Goal: Communication & Community: Answer question/provide support

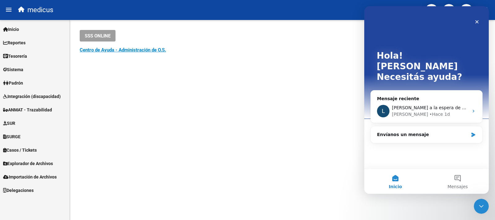
click at [396, 131] on div "Envíanos un mensaje" at bounding box center [422, 134] width 91 height 7
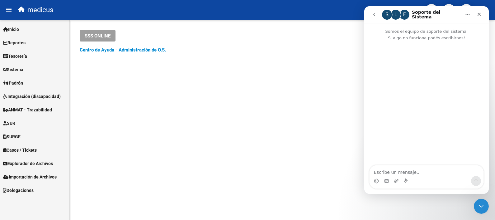
click at [389, 170] on textarea "Escribe un mensaje..." at bounding box center [427, 170] width 114 height 11
type textarea "Buenos días chicas."
type textarea "Gestionamos cla"
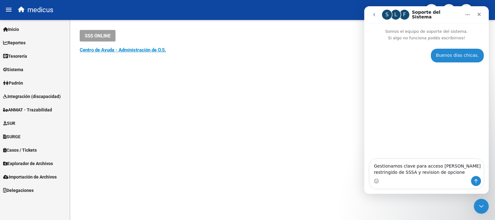
type textarea "Gestionamos clave para acceso [PERSON_NAME] restringido de SSSA y revision de o…"
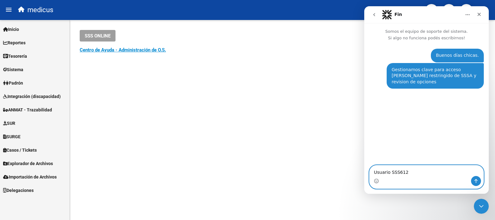
type textarea "Usuario SSS6127"
type textarea "NUEVA CLAVE: medi2025"
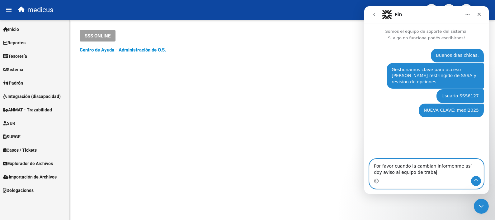
type textarea "Por favor cuando la cambian informenme así doy aviso al equipo de trabajo"
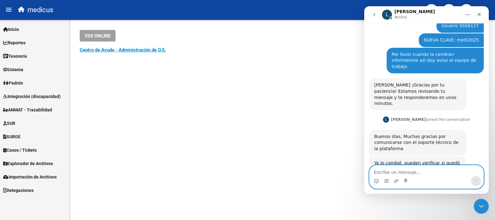
scroll to position [75, 0]
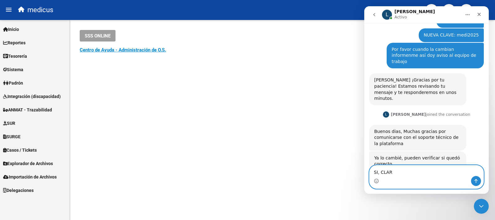
type textarea "SI, CLARO"
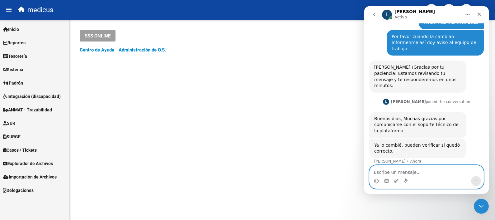
scroll to position [93, 0]
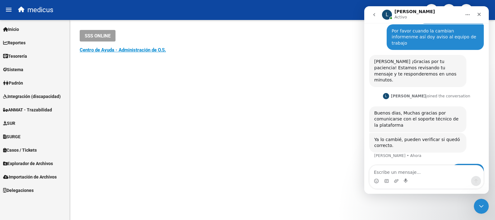
click at [195, 154] on mat-sidenav-content "SSS ONLINE Instructivos y Video Tutoriales SAAS Centro de Ayuda - Administració…" at bounding box center [282, 120] width 425 height 200
click at [480, 18] on div "Cerrar" at bounding box center [479, 14] width 11 height 11
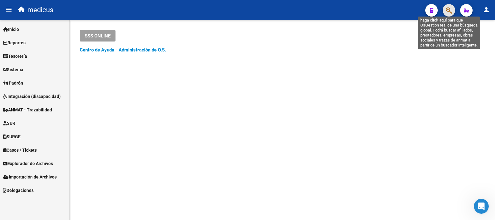
click at [448, 7] on icon "button" at bounding box center [449, 10] width 6 height 7
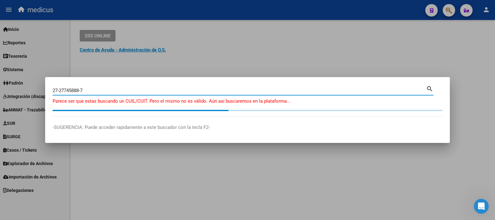
type input "27277458887"
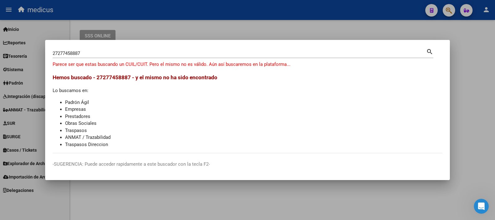
click at [140, 63] on div "27277458887 Buscar (apellido, dni, [PERSON_NAME], [PERSON_NAME], cuit, obra soc…" at bounding box center [243, 55] width 381 height 17
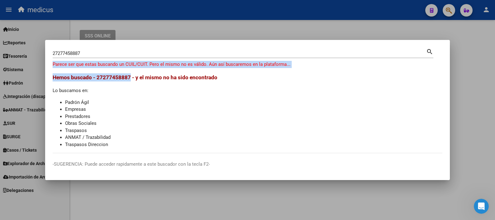
drag, startPoint x: 140, startPoint y: 63, endPoint x: 128, endPoint y: 74, distance: 16.1
click at [128, 74] on mat-dialog-content "27277458887 Buscar (apellido, dni, [PERSON_NAME], [PERSON_NAME], cuit, obra soc…" at bounding box center [247, 100] width 405 height 106
click at [128, 74] on span "Hemos buscado - 27277458887 - y el mismo no ha sido encontrado" at bounding box center [135, 77] width 165 height 6
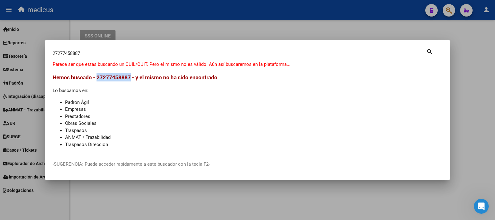
click at [128, 74] on span "Hemos buscado - 27277458887 - y el mismo no ha sido encontrado" at bounding box center [135, 77] width 165 height 6
drag, startPoint x: 128, startPoint y: 74, endPoint x: 193, endPoint y: 73, distance: 64.5
click at [193, 73] on h3 "Hemos buscado - 27277458887 - y el mismo no ha sido encontrado" at bounding box center [248, 77] width 390 height 8
drag, startPoint x: 193, startPoint y: 73, endPoint x: 134, endPoint y: 63, distance: 60.1
click at [134, 63] on div "27277458887 Buscar (apellido, dni, [PERSON_NAME], [PERSON_NAME], cuit, obra soc…" at bounding box center [243, 55] width 381 height 17
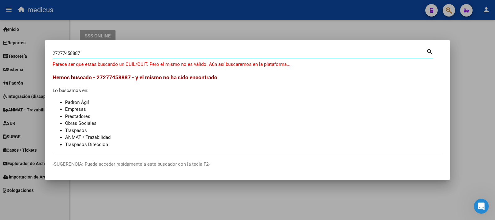
click at [77, 53] on input "27277458887" at bounding box center [240, 53] width 374 height 6
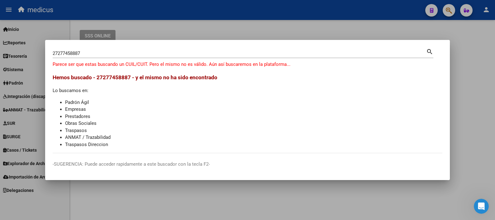
click at [109, 164] on p "-SUGERENCIA: Puede acceder rapidamente a este buscador con la tecla F2-" at bounding box center [248, 163] width 390 height 7
click at [463, 53] on div at bounding box center [247, 110] width 495 height 220
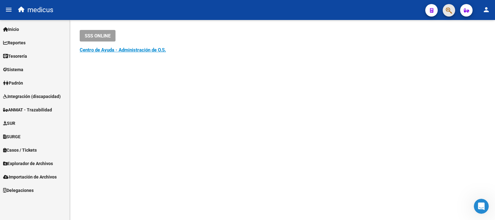
click at [445, 10] on button "button" at bounding box center [449, 10] width 12 height 12
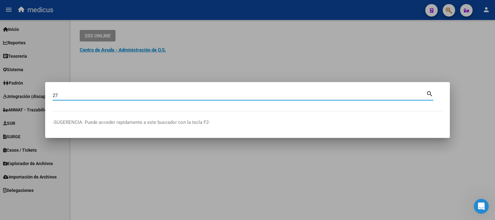
scroll to position [118, 0]
type input "27257458887"
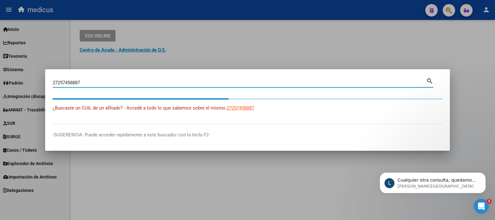
scroll to position [118, 0]
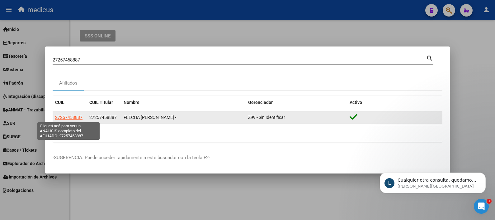
click at [70, 117] on span "27257458887" at bounding box center [68, 117] width 27 height 5
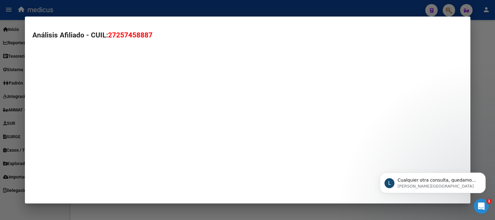
click at [70, 117] on div "Análisis Afiliado - CUIL: 27257458887" at bounding box center [248, 110] width 446 height 187
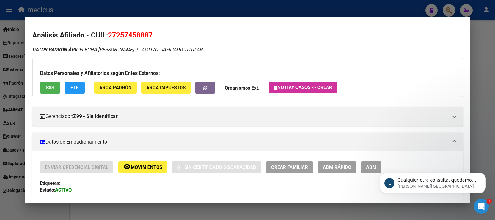
click at [50, 88] on span "SSS" at bounding box center [50, 88] width 8 height 6
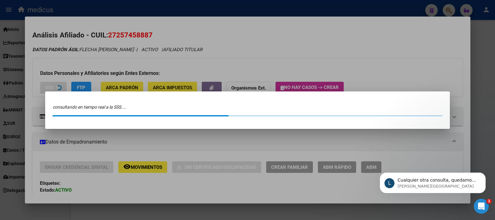
click at [50, 88] on div at bounding box center [247, 110] width 495 height 220
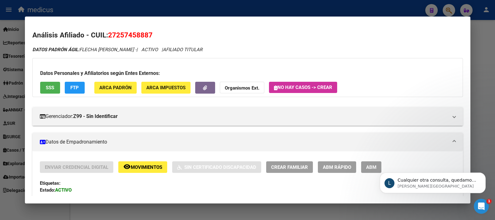
click at [51, 86] on span "SSS" at bounding box center [50, 88] width 8 height 6
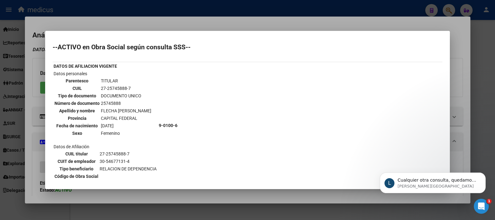
click at [339, 19] on div at bounding box center [247, 110] width 495 height 220
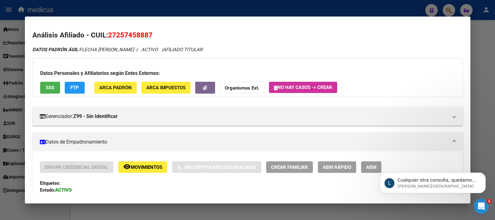
click at [490, 53] on div at bounding box center [247, 110] width 495 height 220
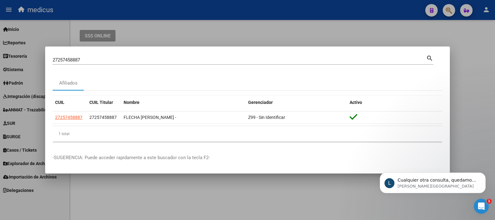
click at [469, 65] on div at bounding box center [247, 110] width 495 height 220
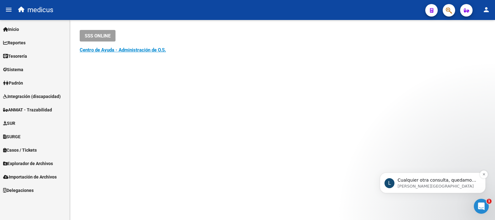
click at [413, 182] on p "Cualquier otra consulta, quedamos a disposición." at bounding box center [438, 180] width 80 height 6
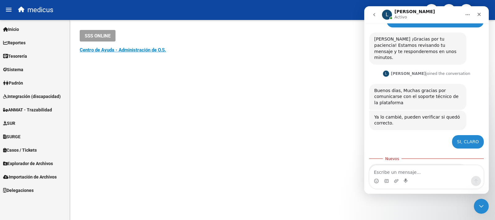
scroll to position [129, 0]
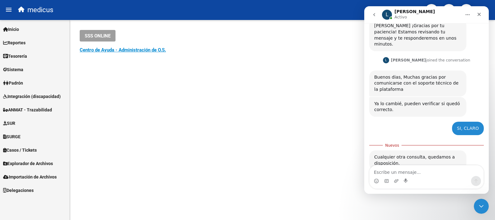
click at [389, 176] on div "Intercom Messenger" at bounding box center [386, 181] width 5 height 10
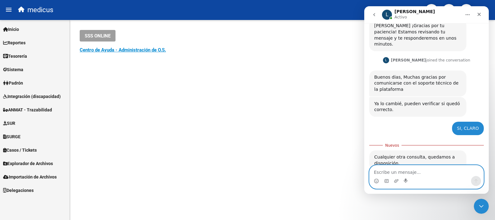
click at [389, 170] on textarea "Escribe un mensaje..." at bounding box center [427, 170] width 114 height 11
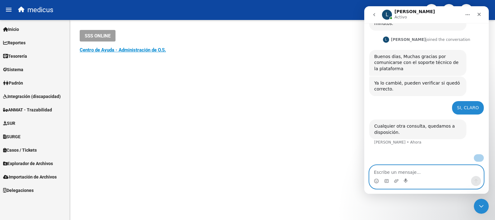
scroll to position [163, 0]
click at [417, 172] on textarea "Escribe un mensaje..." at bounding box center [427, 170] width 114 height 11
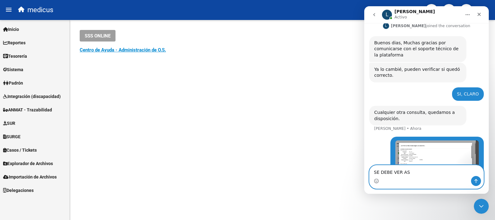
type textarea "SE DEBE VER AS´?"
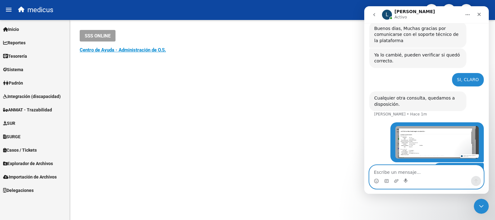
click at [299, 130] on mat-sidenav-content "SSS ONLINE Instructivos y Video Tutoriales SAAS Centro de Ayuda - Administració…" at bounding box center [282, 120] width 425 height 200
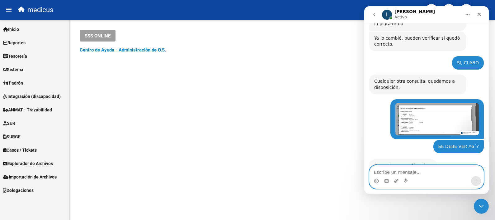
scroll to position [196, 0]
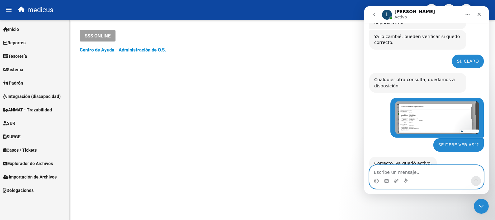
click at [383, 173] on textarea "Escribe un mensaje..." at bounding box center [427, 170] width 114 height 11
type textarea "Excelente, muchas gracias!"
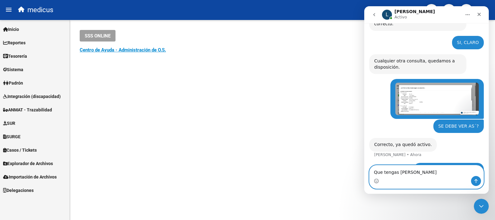
type textarea "Que tengas linda jornada"
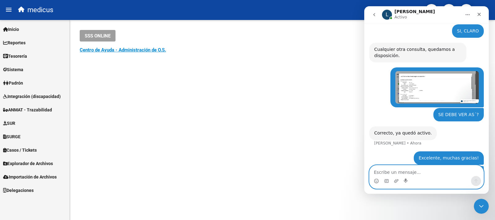
scroll to position [229, 0]
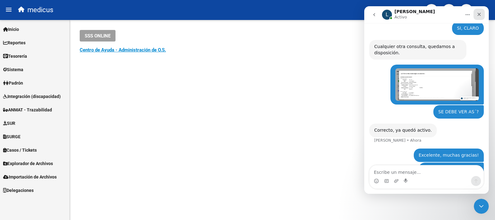
drag, startPoint x: 478, startPoint y: 10, endPoint x: 838, endPoint y: 19, distance: 360.4
click at [478, 10] on div "Cerrar" at bounding box center [479, 14] width 11 height 11
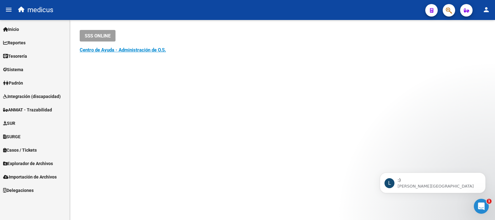
scroll to position [261, 0]
click at [434, 114] on mat-sidenav-content "SSS ONLINE Instructivos y Video Tutoriales SAAS Centro de Ayuda - Administració…" at bounding box center [282, 120] width 425 height 200
